Goal: Transaction & Acquisition: Purchase product/service

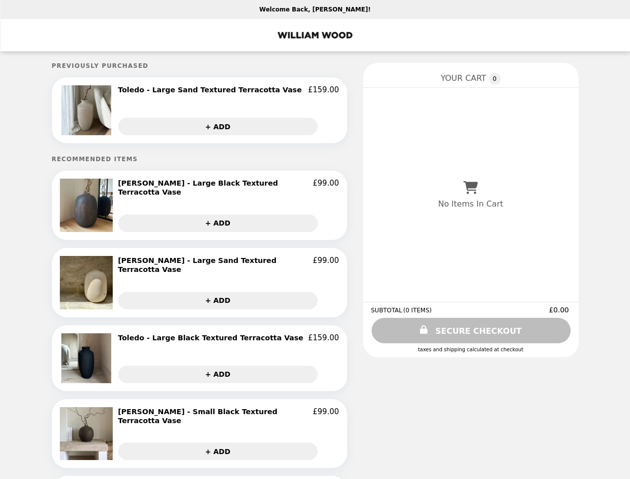
click at [108, 111] on img at bounding box center [87, 110] width 52 height 50
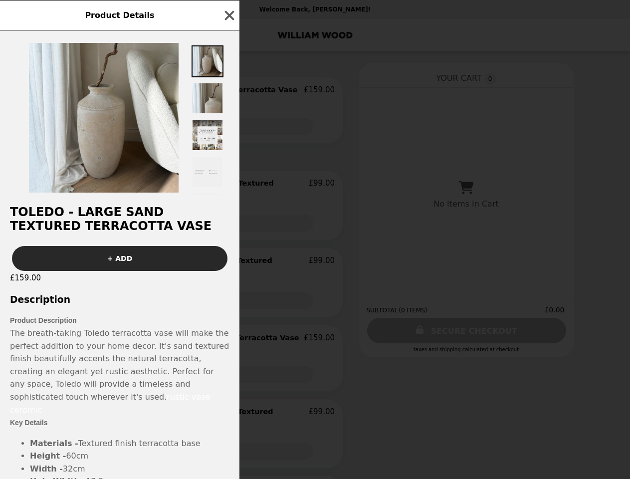
click at [228, 91] on div "Product Details Toledo - Large Sand Textured Terracotta Vase + ADD £159.00 Desc…" at bounding box center [315, 239] width 630 height 479
click at [228, 127] on div at bounding box center [119, 112] width 239 height 165
click at [108, 205] on h2 "Toledo - Large Sand Textured Terracotta Vase" at bounding box center [119, 219] width 239 height 28
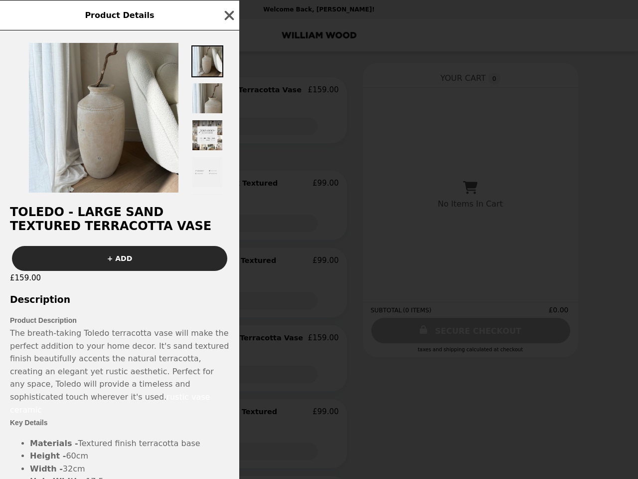
click at [228, 186] on div at bounding box center [119, 112] width 239 height 165
click at [228, 221] on div "Product Details Toledo - Large Sand Textured Terracotta Vase + ADD £159.00 Desc…" at bounding box center [319, 239] width 638 height 479
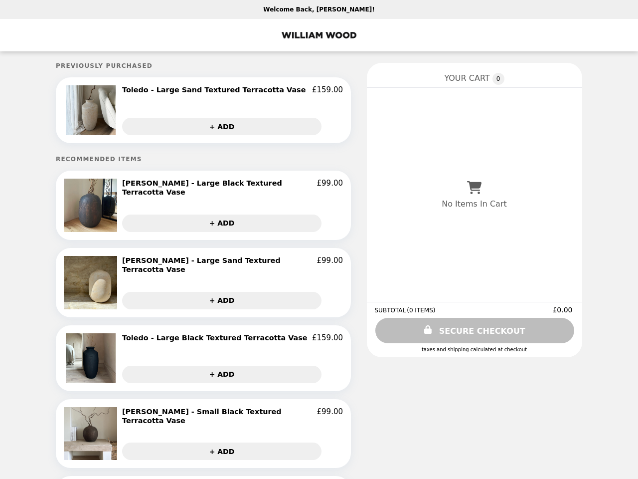
click at [108, 279] on img at bounding box center [92, 282] width 56 height 53
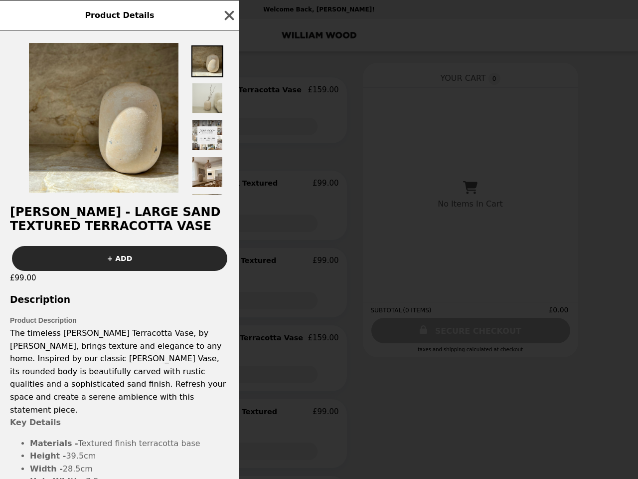
click at [228, 259] on div "+ ADD" at bounding box center [119, 254] width 239 height 33
click at [228, 295] on div "[PERSON_NAME] - Large Sand Textured Terracotta Vase + ADD £99.00 Description Pr…" at bounding box center [119, 254] width 239 height 448
click at [108, 353] on span "The timeless [PERSON_NAME] Terracotta Vase, by [PERSON_NAME], brings texture an…" at bounding box center [118, 371] width 216 height 86
